Goal: Transaction & Acquisition: Obtain resource

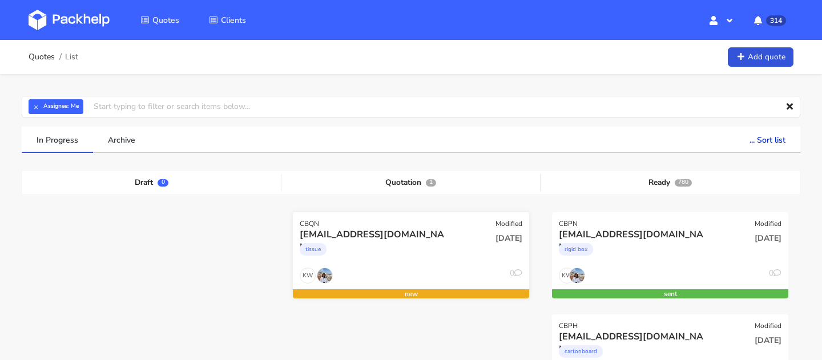
scroll to position [247, 0]
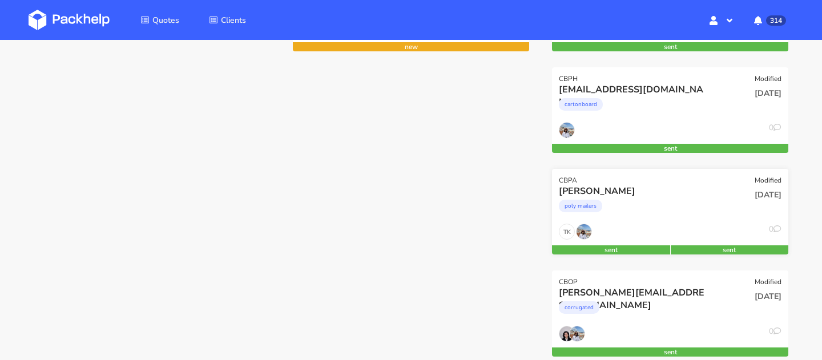
click at [670, 218] on div "poly mailers" at bounding box center [634, 209] width 151 height 23
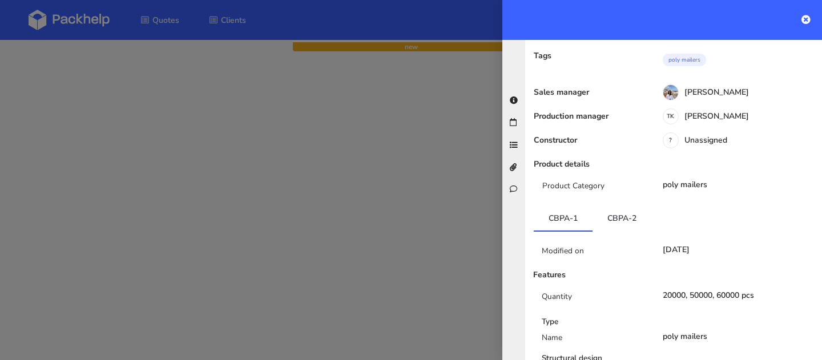
scroll to position [0, 0]
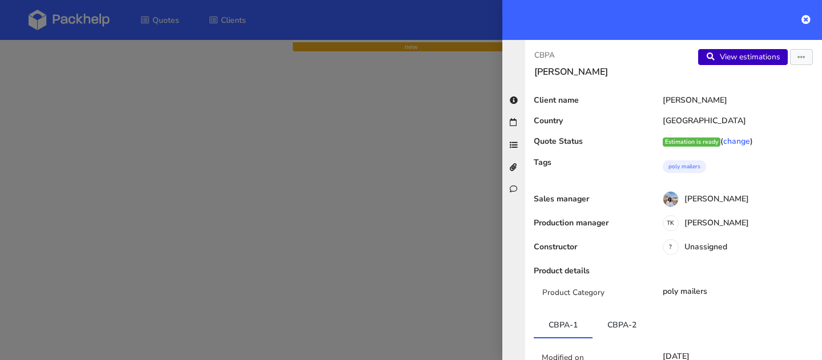
click at [740, 59] on link "View estimations" at bounding box center [743, 57] width 90 height 16
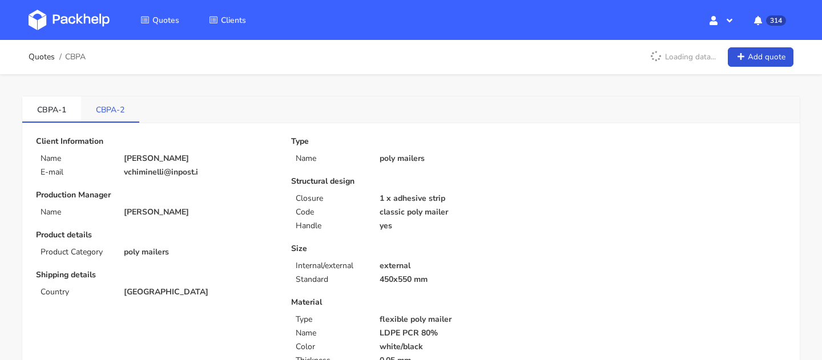
click at [114, 98] on link "CBPA-2" at bounding box center [110, 108] width 58 height 25
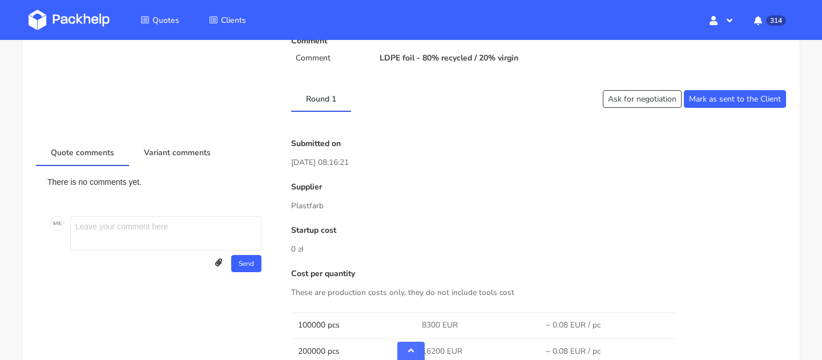
scroll to position [344, 0]
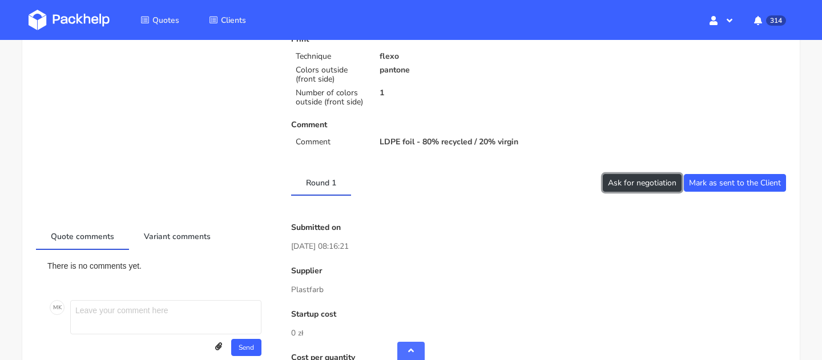
click at [653, 180] on button "Ask for negotiation" at bounding box center [642, 183] width 79 height 18
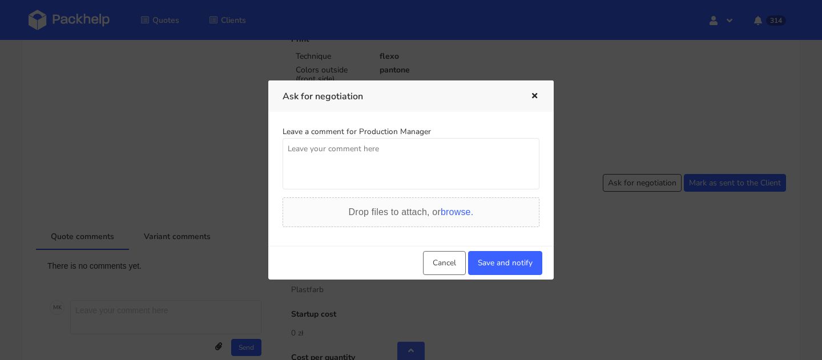
click at [328, 148] on textarea at bounding box center [411, 163] width 257 height 51
type textarea "C"
type textarea ":)"
click at [520, 250] on div "Cancel Save and notify" at bounding box center [410, 263] width 285 height 34
click at [516, 259] on button "Save and notify" at bounding box center [505, 263] width 74 height 24
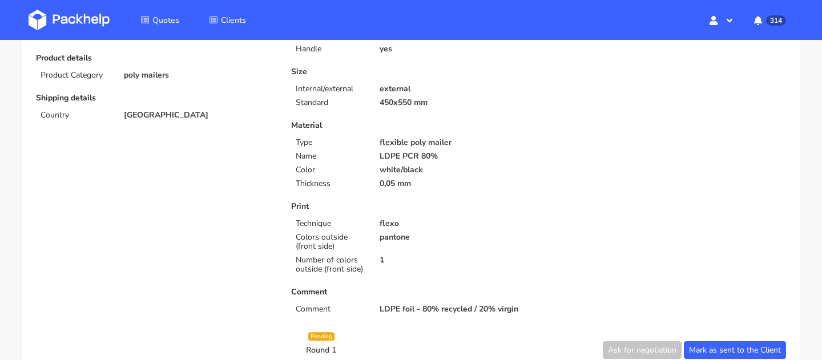
scroll to position [0, 0]
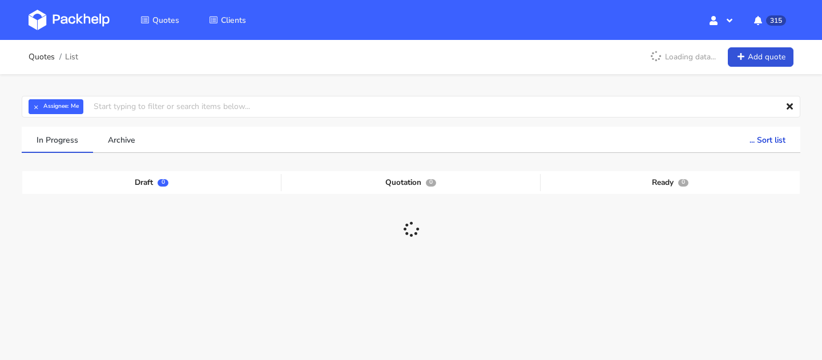
scroll to position [77, 0]
